Goal: Task Accomplishment & Management: Manage account settings

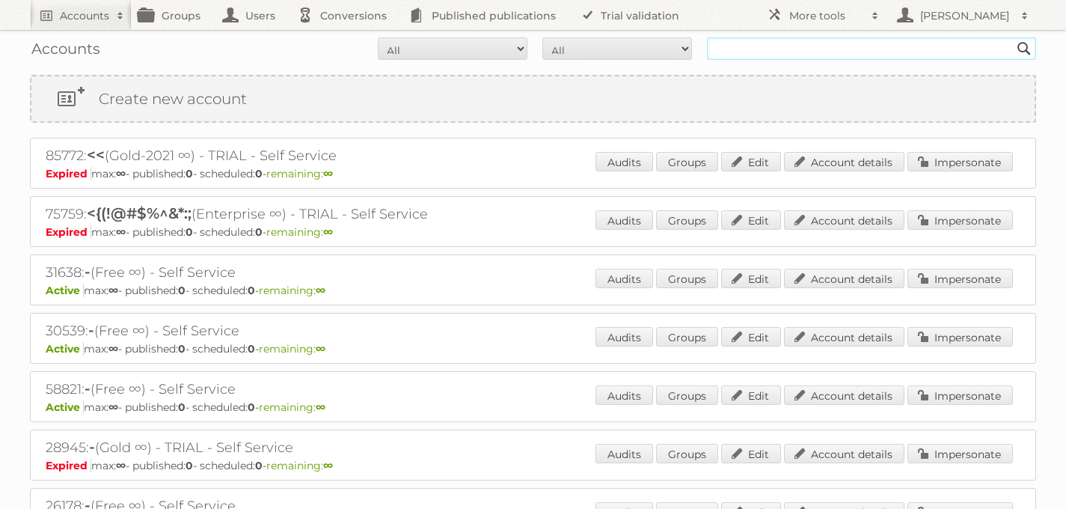
click at [832, 51] on input "text" at bounding box center [871, 48] width 329 height 22
click at [781, 51] on input "[PERSON_NAME]" at bounding box center [871, 48] width 329 height 22
type input "[PERSON_NAME]"
click at [1013, 37] on input "Search" at bounding box center [1024, 48] width 22 height 22
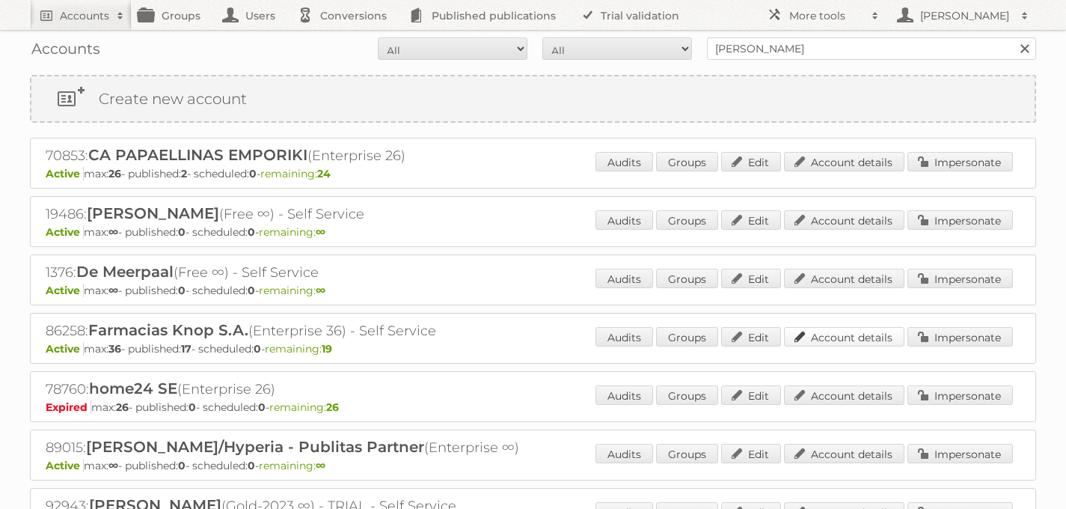
click at [829, 338] on link "Account details" at bounding box center [844, 336] width 120 height 19
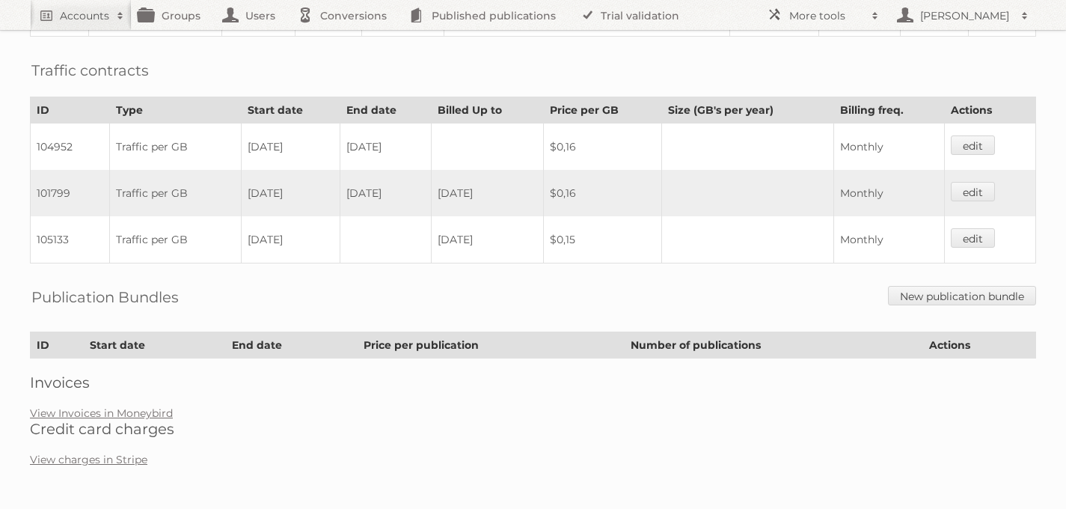
scroll to position [650, 0]
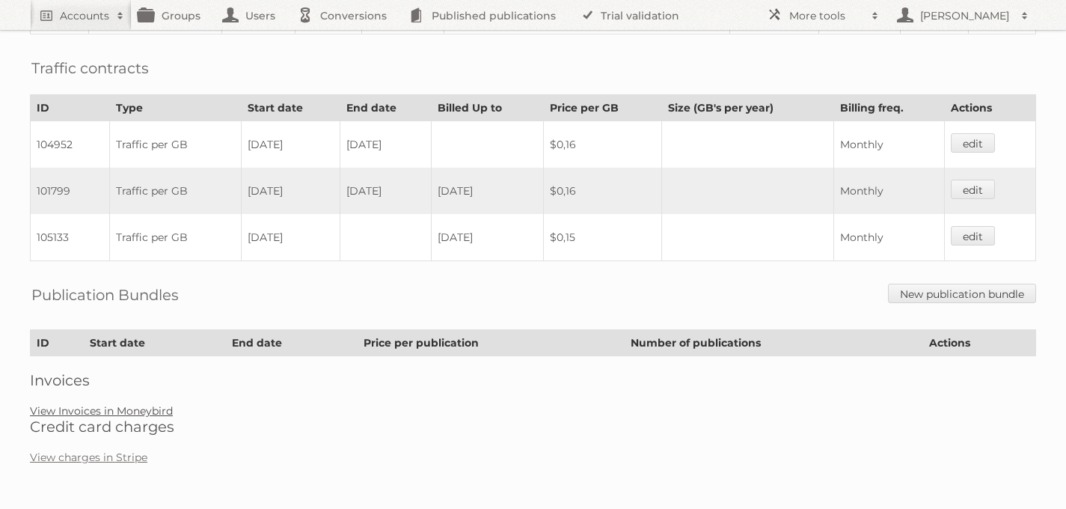
click at [123, 407] on link "View Invoices in Moneybird" at bounding box center [101, 410] width 143 height 13
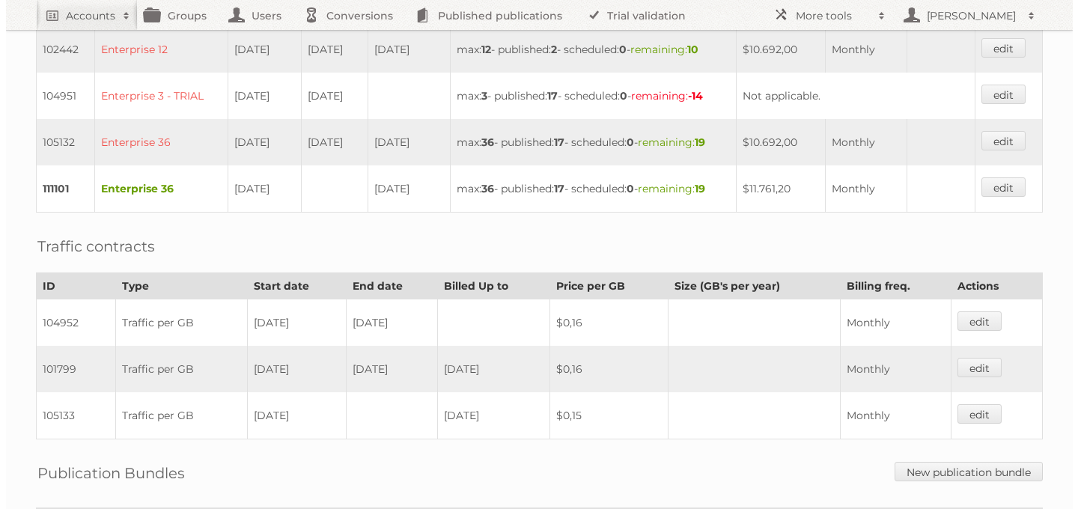
scroll to position [0, 0]
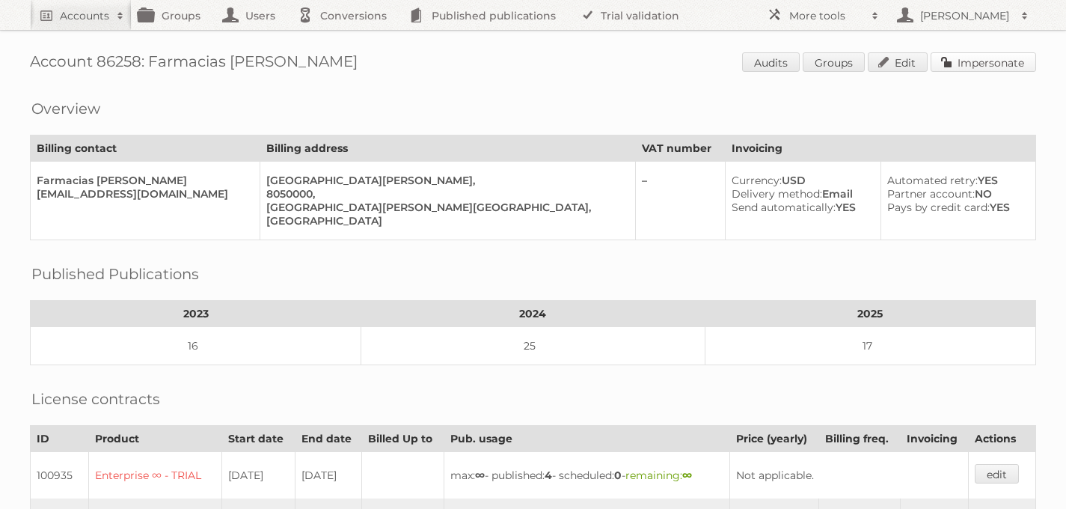
click at [955, 67] on link "Impersonate" at bounding box center [984, 61] width 106 height 19
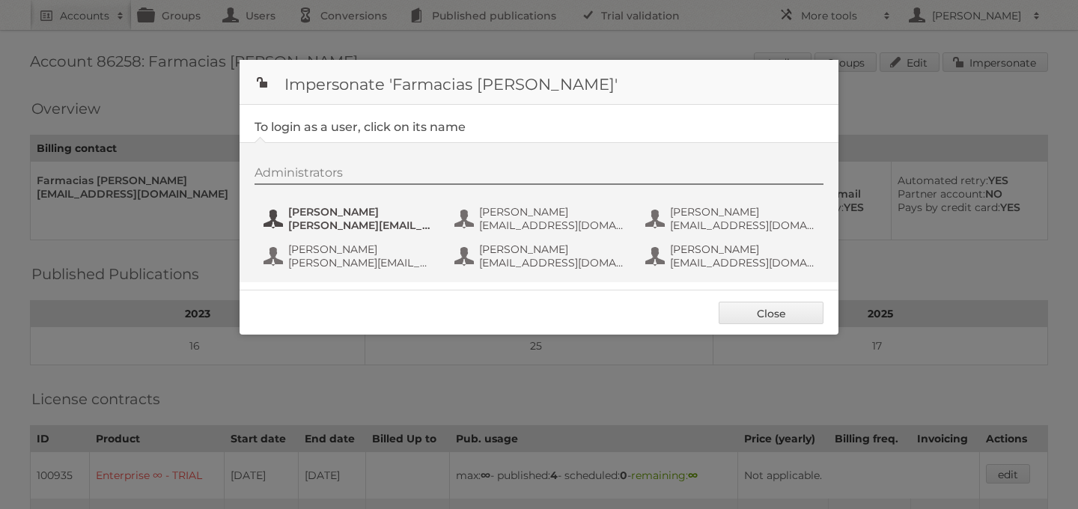
click at [303, 219] on span "eugenio@bootic.net" at bounding box center [360, 225] width 145 height 13
